Goal: Transaction & Acquisition: Purchase product/service

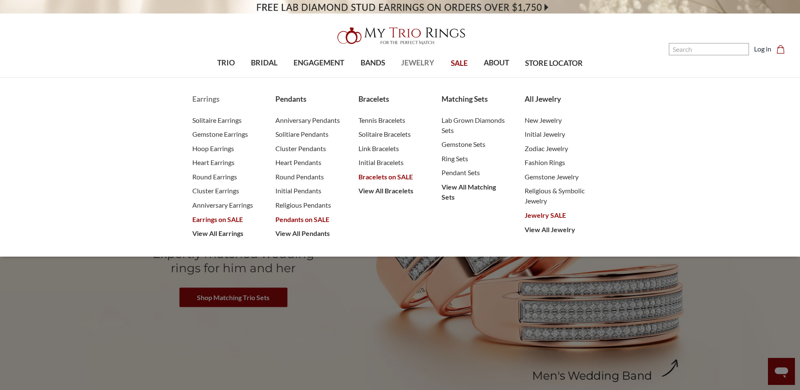
click at [230, 218] on span "Earrings on SALE" at bounding box center [225, 219] width 66 height 10
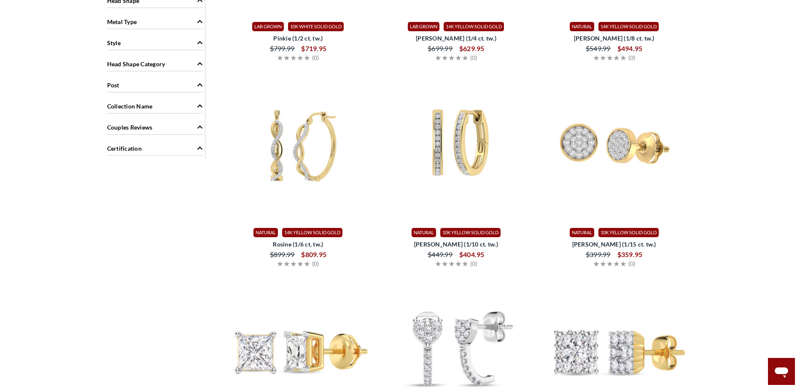
scroll to position [579, 0]
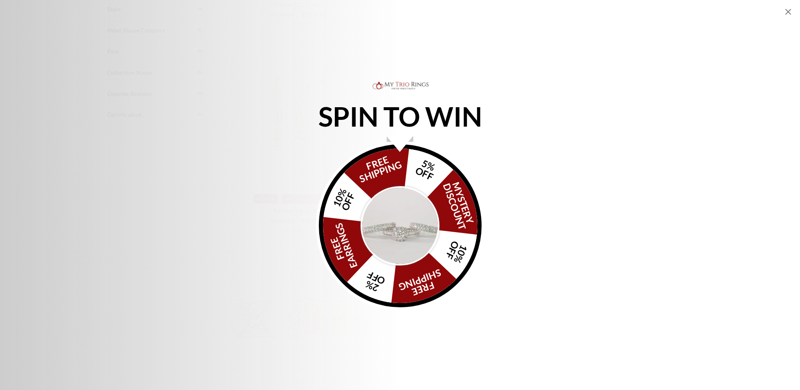
click at [385, 164] on div "FREE SHIPPING 5% OFF Mystery Discount 10% OFF FREE SHIPPING 2% OFF FREE EARRING…" at bounding box center [400, 225] width 163 height 163
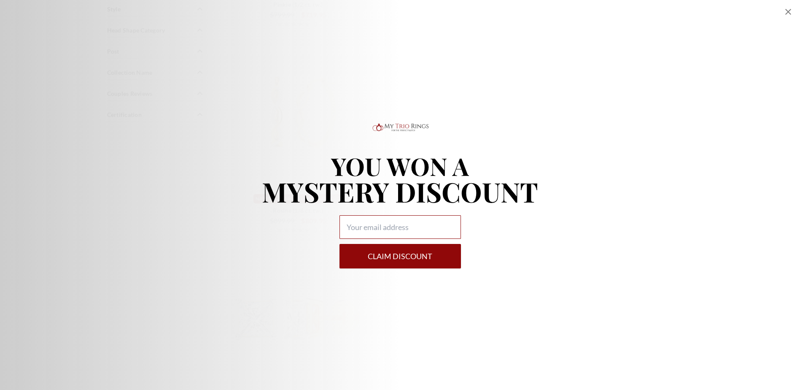
click at [398, 224] on input "Alia popup" at bounding box center [399, 227] width 121 height 24
type input "jeangina71@gmail.com"
click at [399, 257] on button "Claim DISCOUNT" at bounding box center [399, 256] width 121 height 24
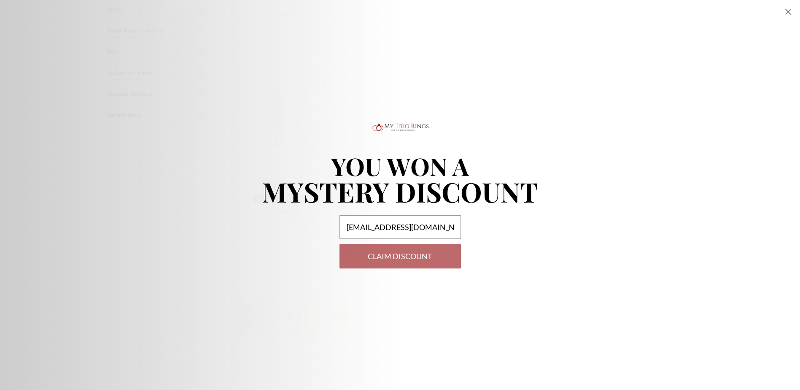
select select "US"
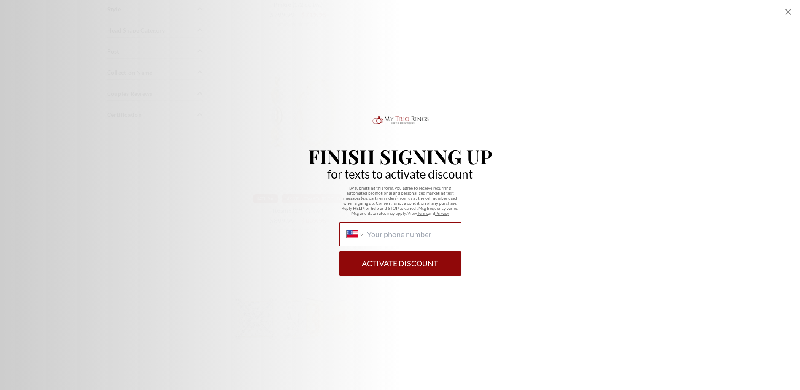
click at [435, 237] on input "International Afghanistan Åland Islands Albania Algeria American Samoa Andorra …" at bounding box center [410, 233] width 86 height 9
type input "1 (954) 661-1453"
click at [399, 268] on button "Activate Discount" at bounding box center [399, 263] width 121 height 24
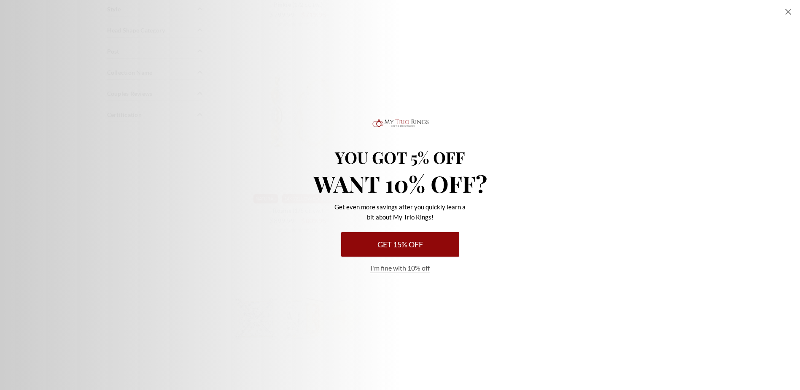
click at [425, 244] on button "Get 15% Off" at bounding box center [400, 244] width 118 height 24
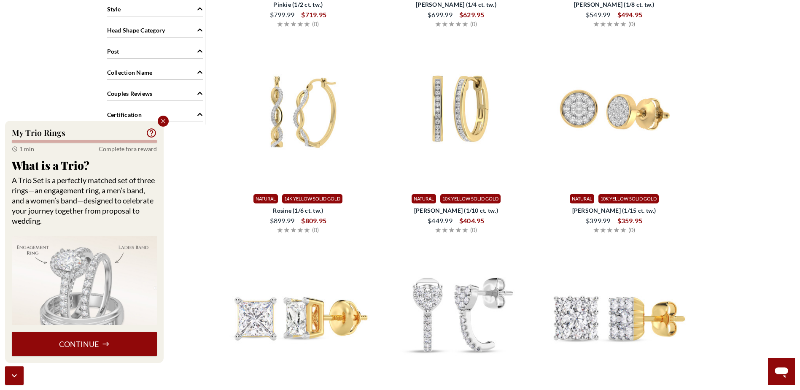
click at [419, 194] on span "Natural" at bounding box center [424, 199] width 24 height 10
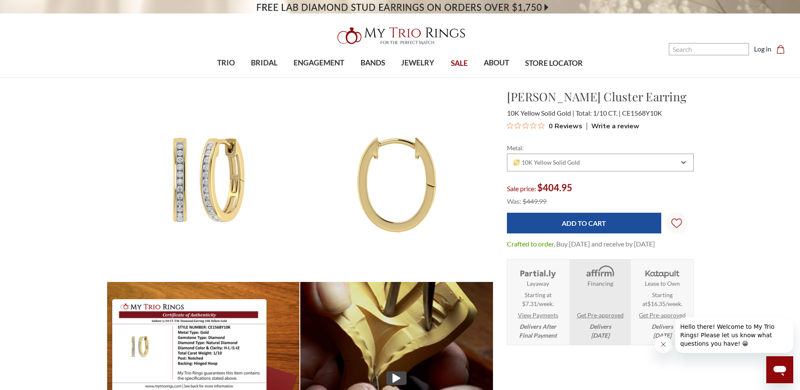
click at [429, 175] on img at bounding box center [396, 184] width 212 height 212
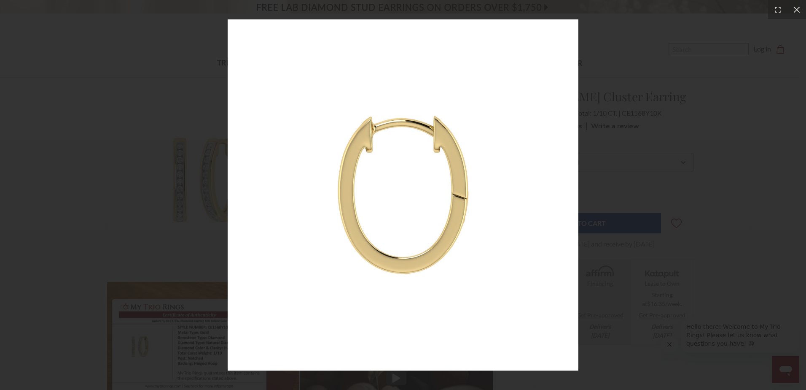
click at [445, 155] on img at bounding box center [403, 194] width 351 height 351
click at [798, 11] on icon at bounding box center [796, 9] width 6 height 6
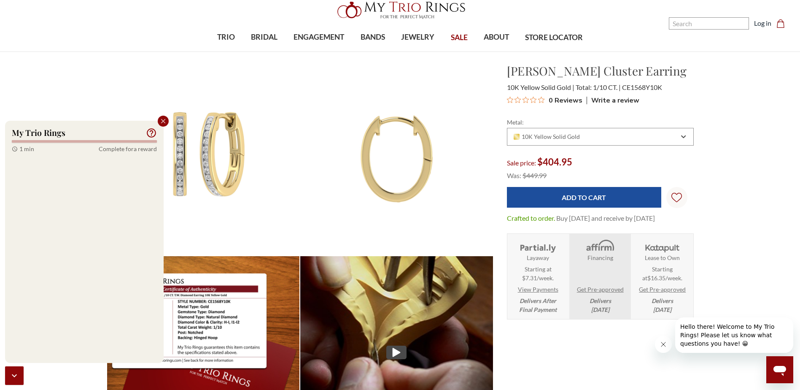
scroll to position [34, 0]
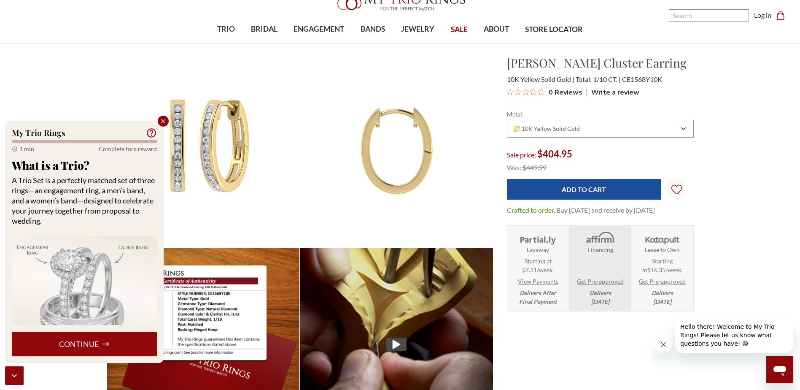
click at [199, 140] on img at bounding box center [203, 151] width 212 height 212
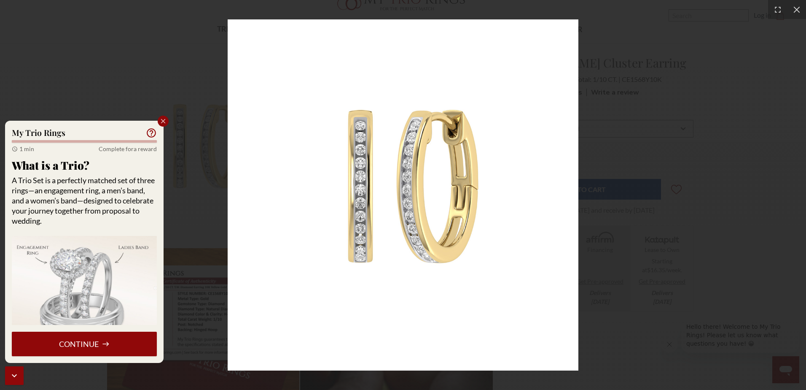
click at [161, 120] on icon "Close popup" at bounding box center [163, 121] width 8 height 8
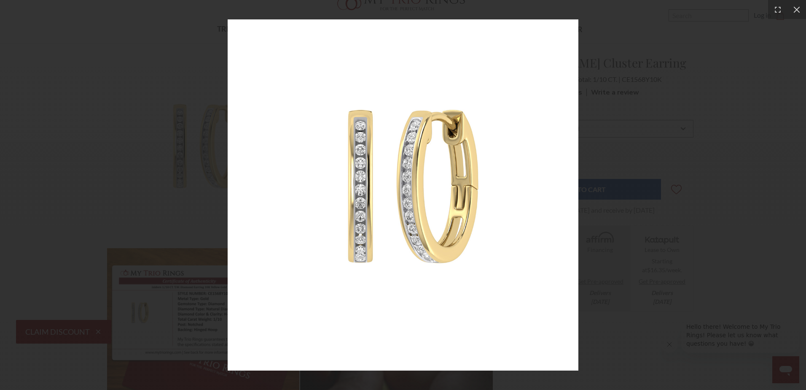
click at [486, 158] on img at bounding box center [403, 194] width 351 height 351
click at [642, 43] on div at bounding box center [403, 195] width 806 height 390
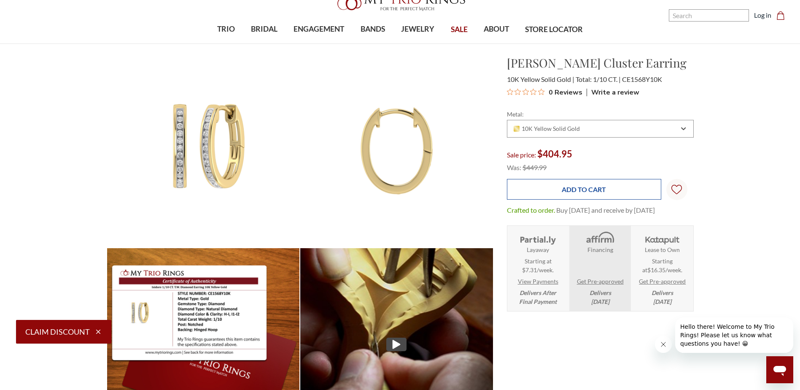
click at [579, 187] on input "Add to Cart" at bounding box center [584, 189] width 154 height 21
type input "Add to Cart"
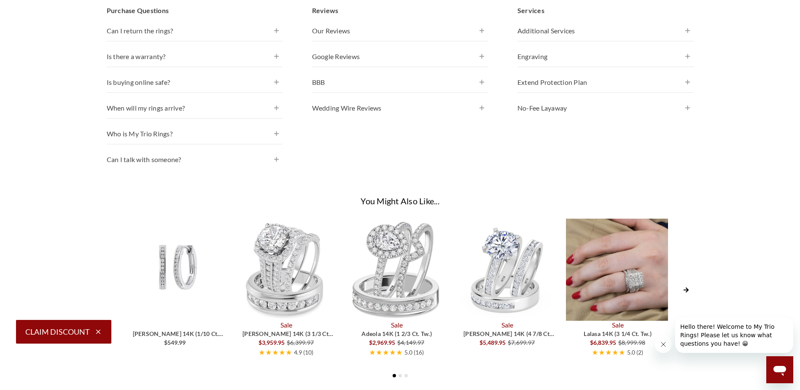
scroll to position [613, 0]
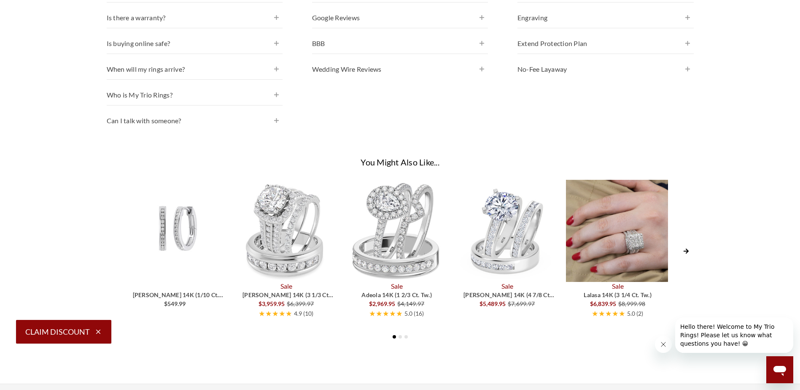
click at [183, 223] on img at bounding box center [175, 231] width 102 height 102
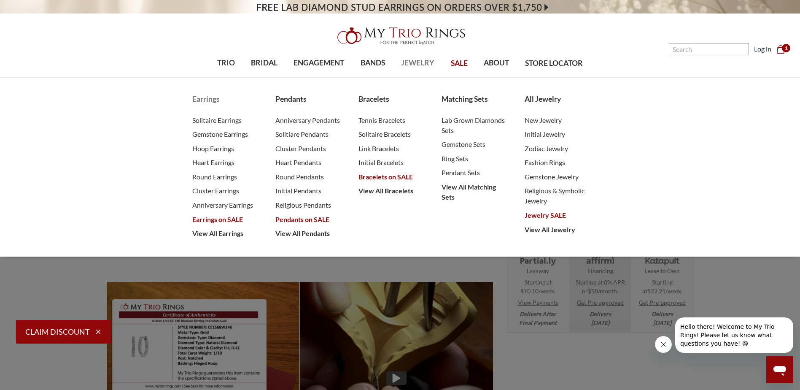
click at [221, 221] on span "Earrings on SALE" at bounding box center [225, 219] width 66 height 10
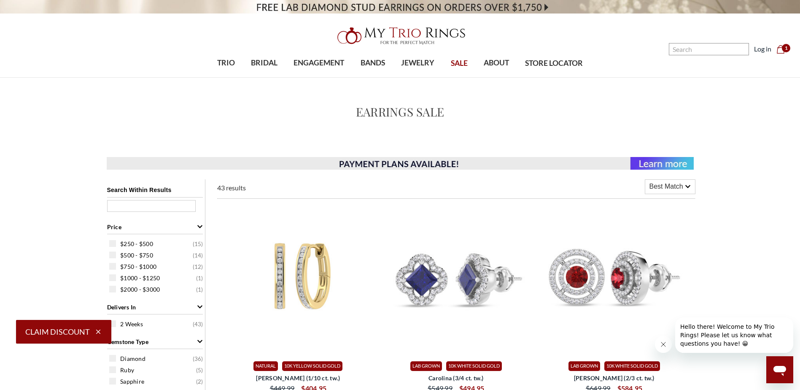
scroll to position [15, 0]
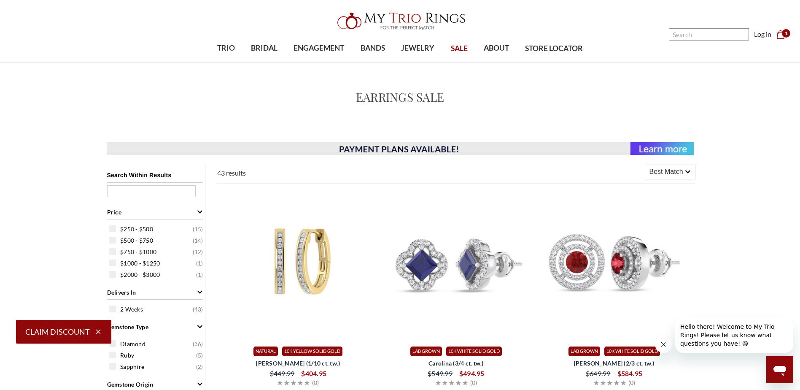
click at [464, 48] on span "SALE" at bounding box center [459, 48] width 17 height 11
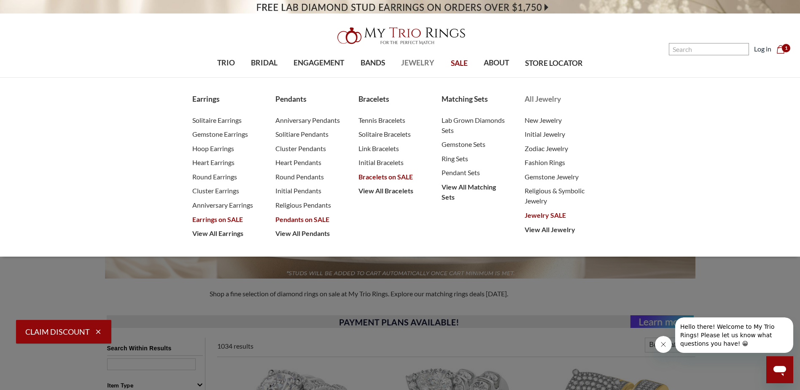
click at [546, 98] on span "All Jewelry" at bounding box center [557, 99] width 66 height 11
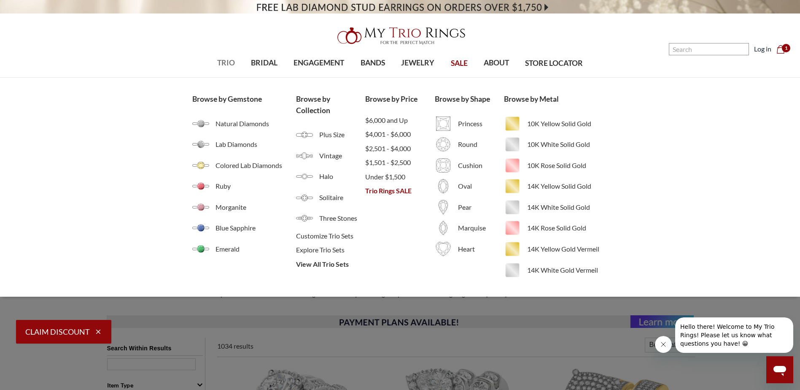
click at [229, 62] on span "TRIO" at bounding box center [226, 62] width 18 height 11
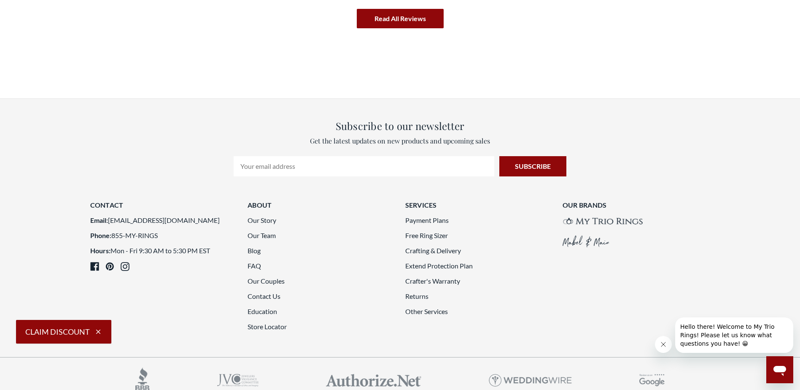
scroll to position [2515, 0]
